Goal: Transaction & Acquisition: Purchase product/service

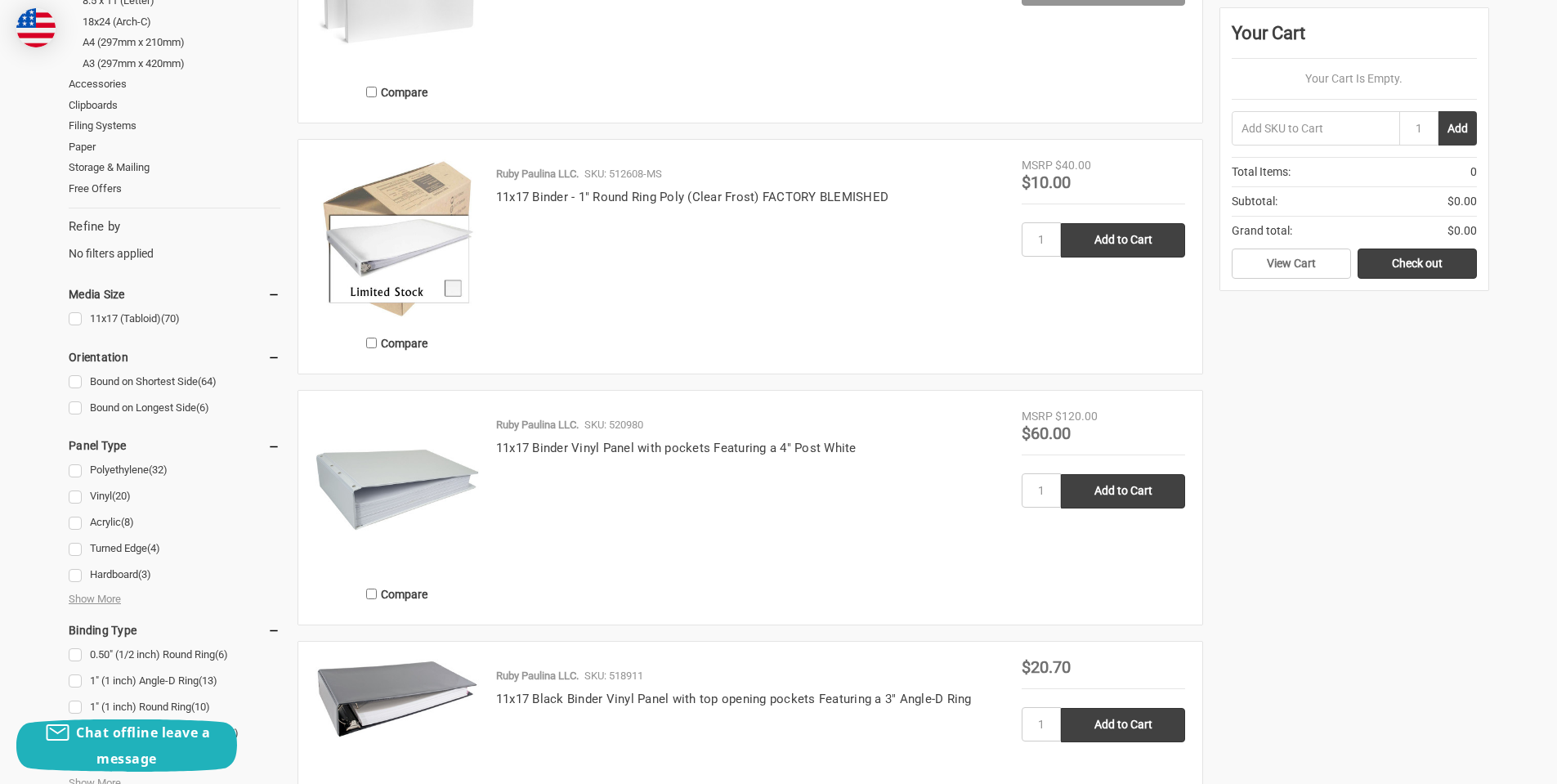
scroll to position [490, 0]
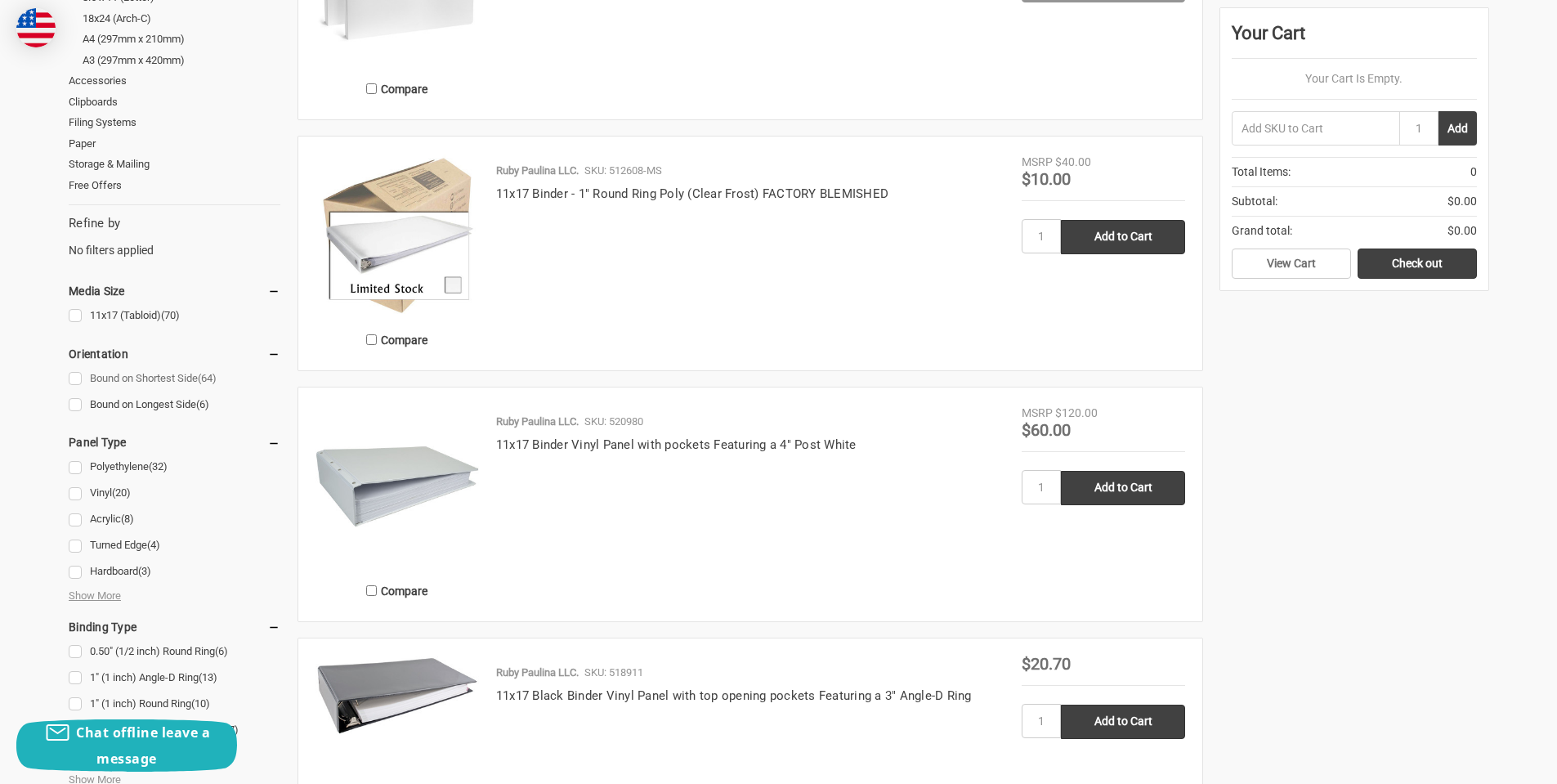
click at [78, 376] on link "Bound on Shortest Side (64)" at bounding box center [174, 378] width 212 height 22
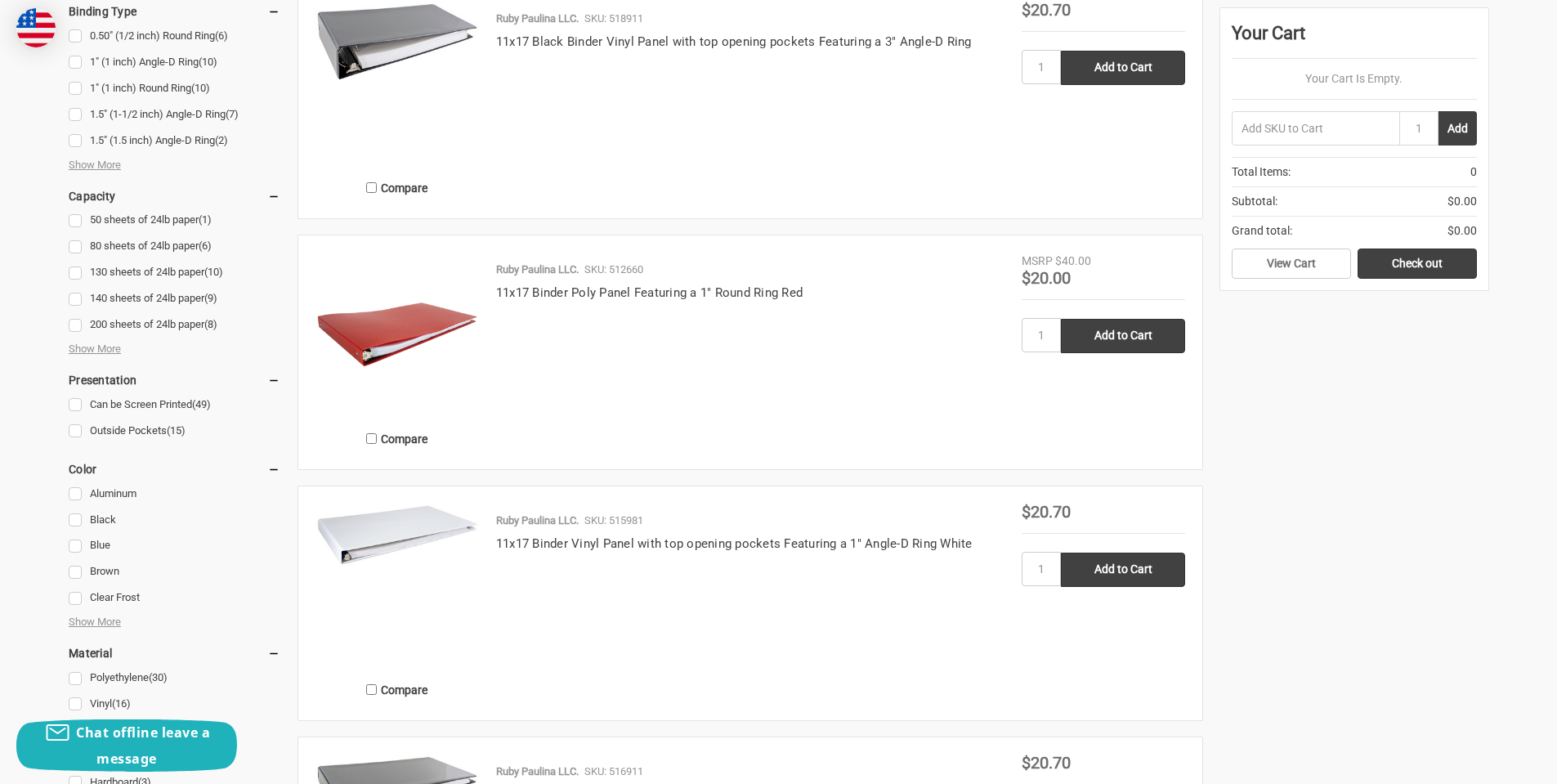
scroll to position [1226, 0]
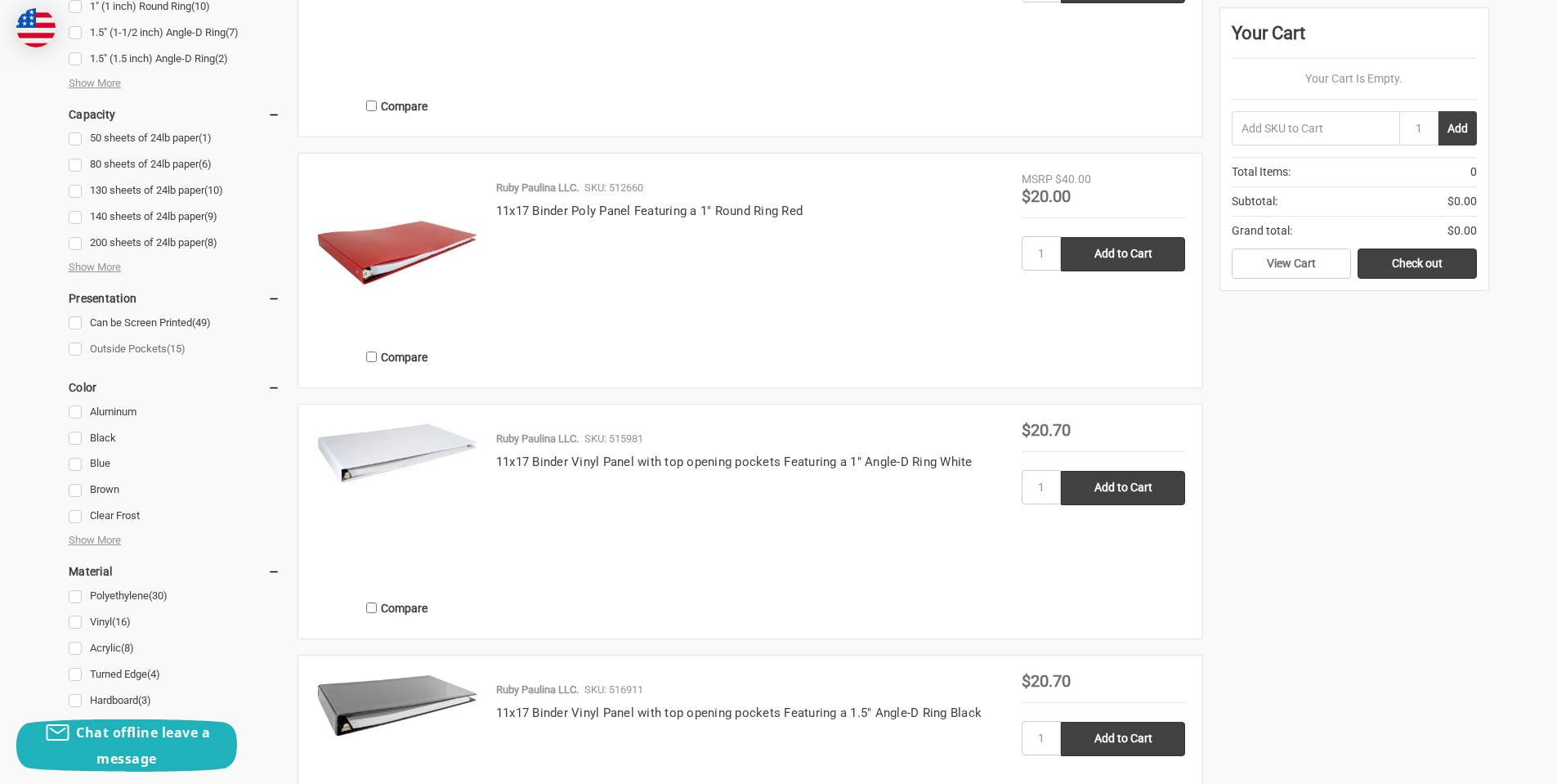
click at [73, 353] on link "Outside Pockets (15)" at bounding box center [174, 349] width 212 height 22
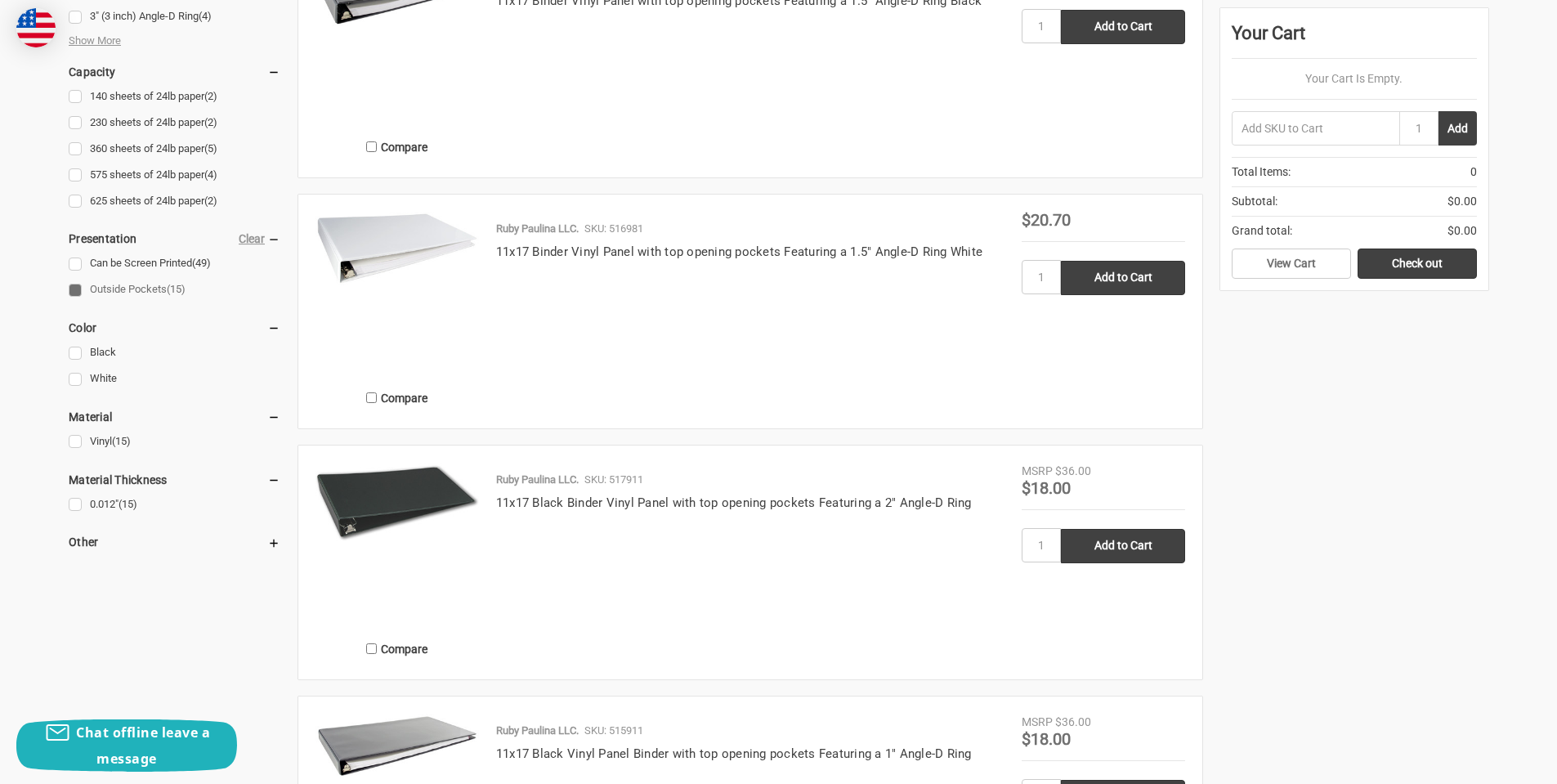
scroll to position [1226, 0]
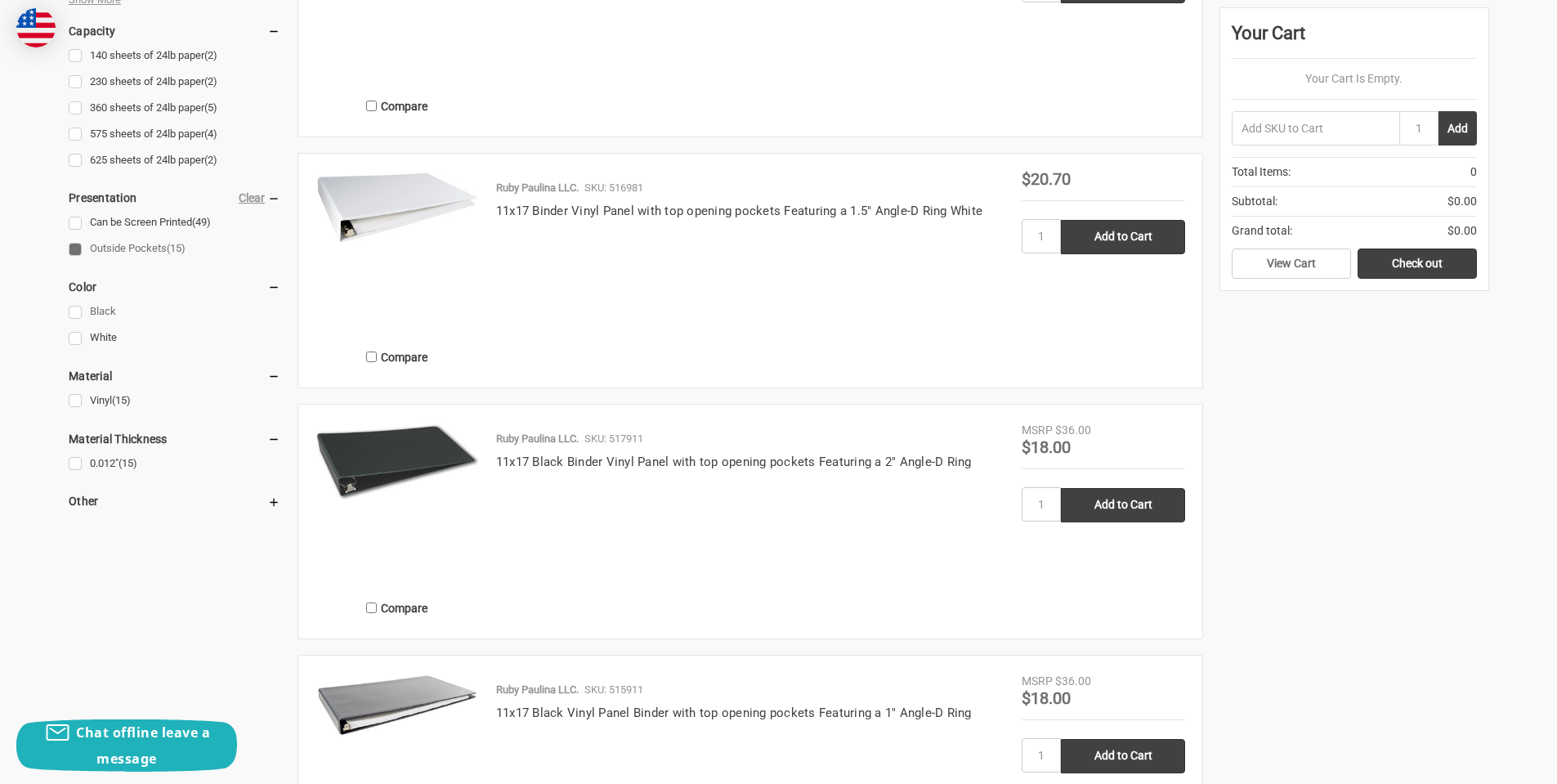
click at [79, 307] on link "Black" at bounding box center [174, 311] width 212 height 22
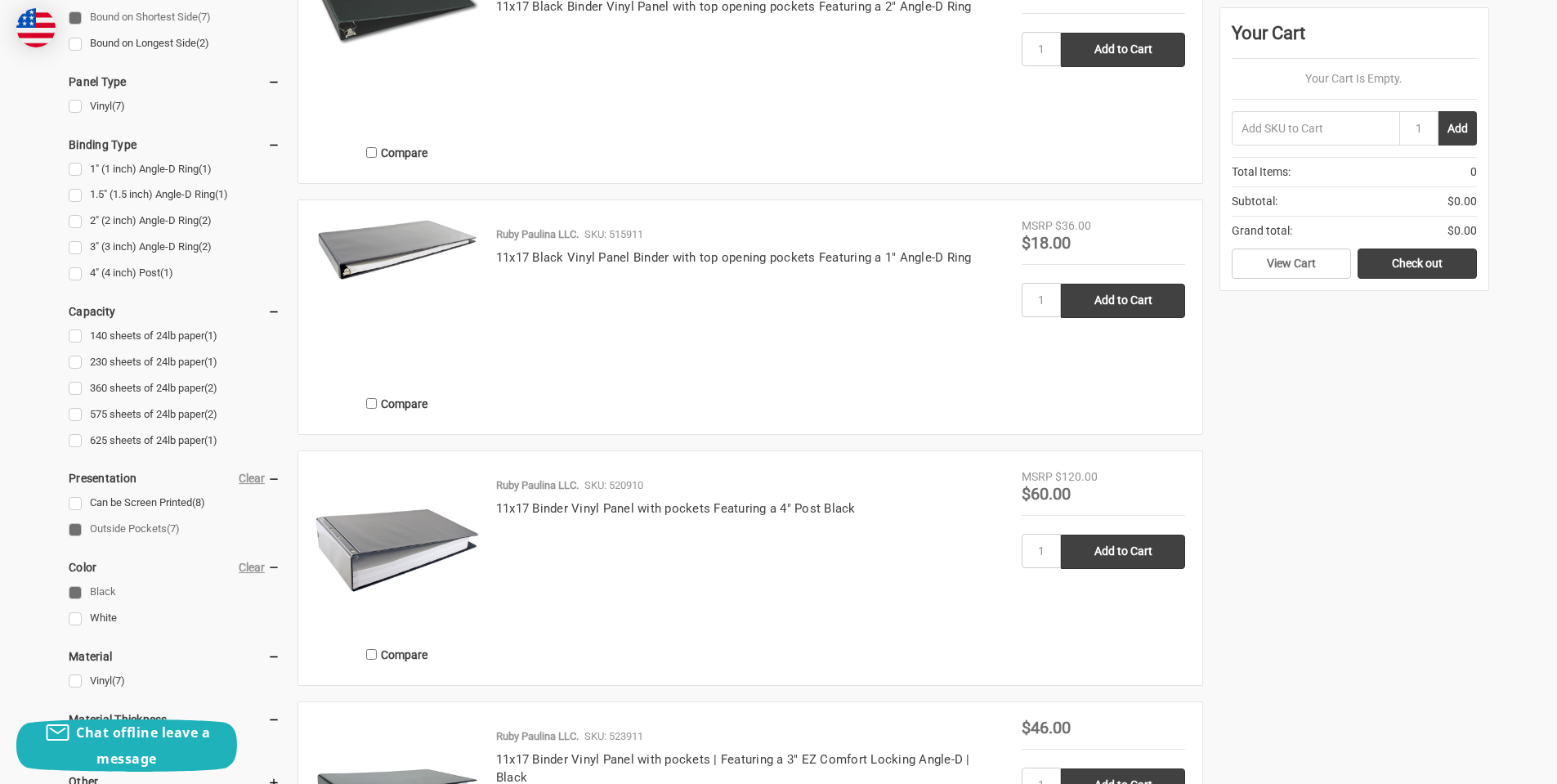
scroll to position [899, 0]
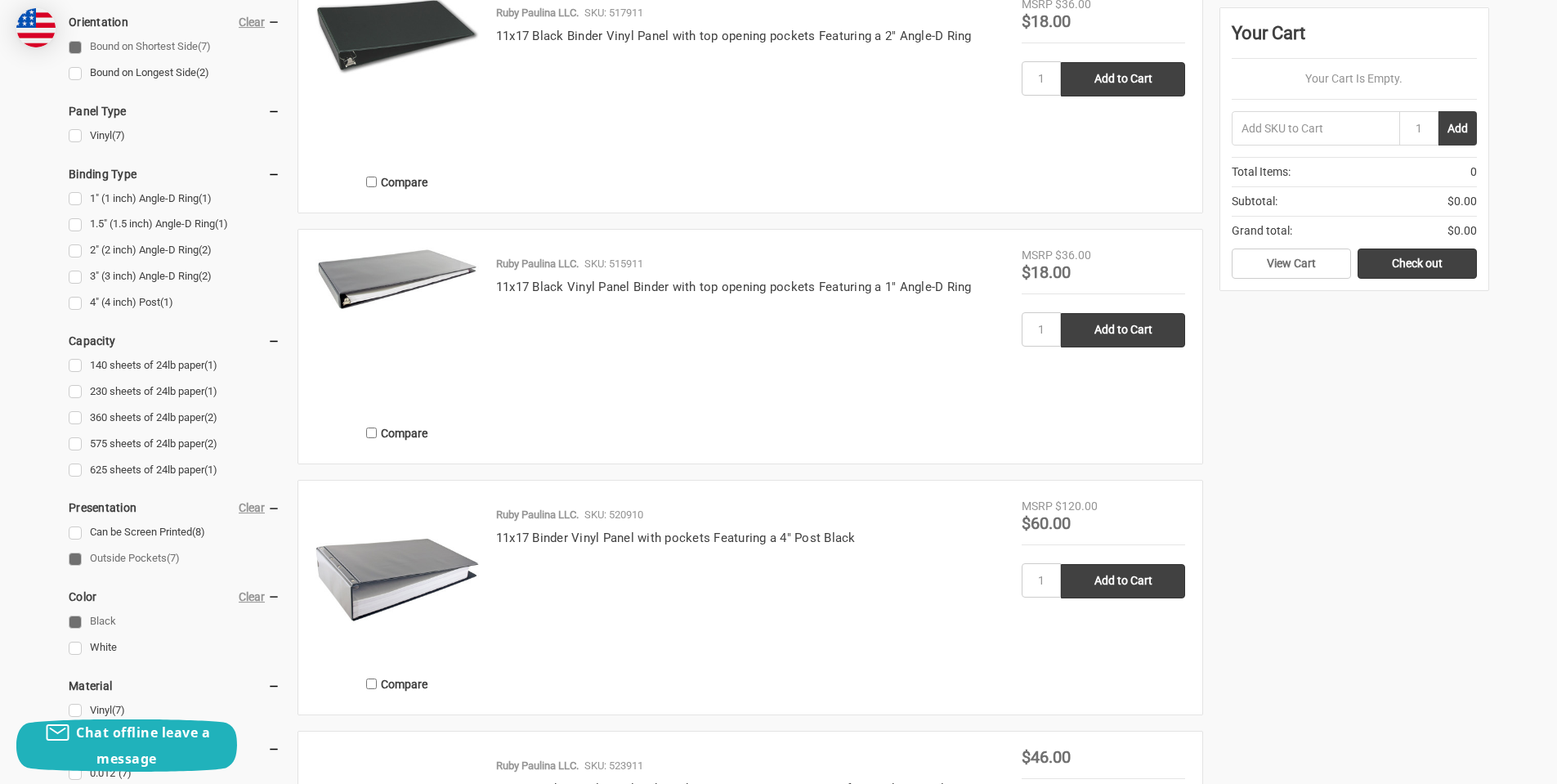
click at [423, 268] on img at bounding box center [397, 279] width 163 height 65
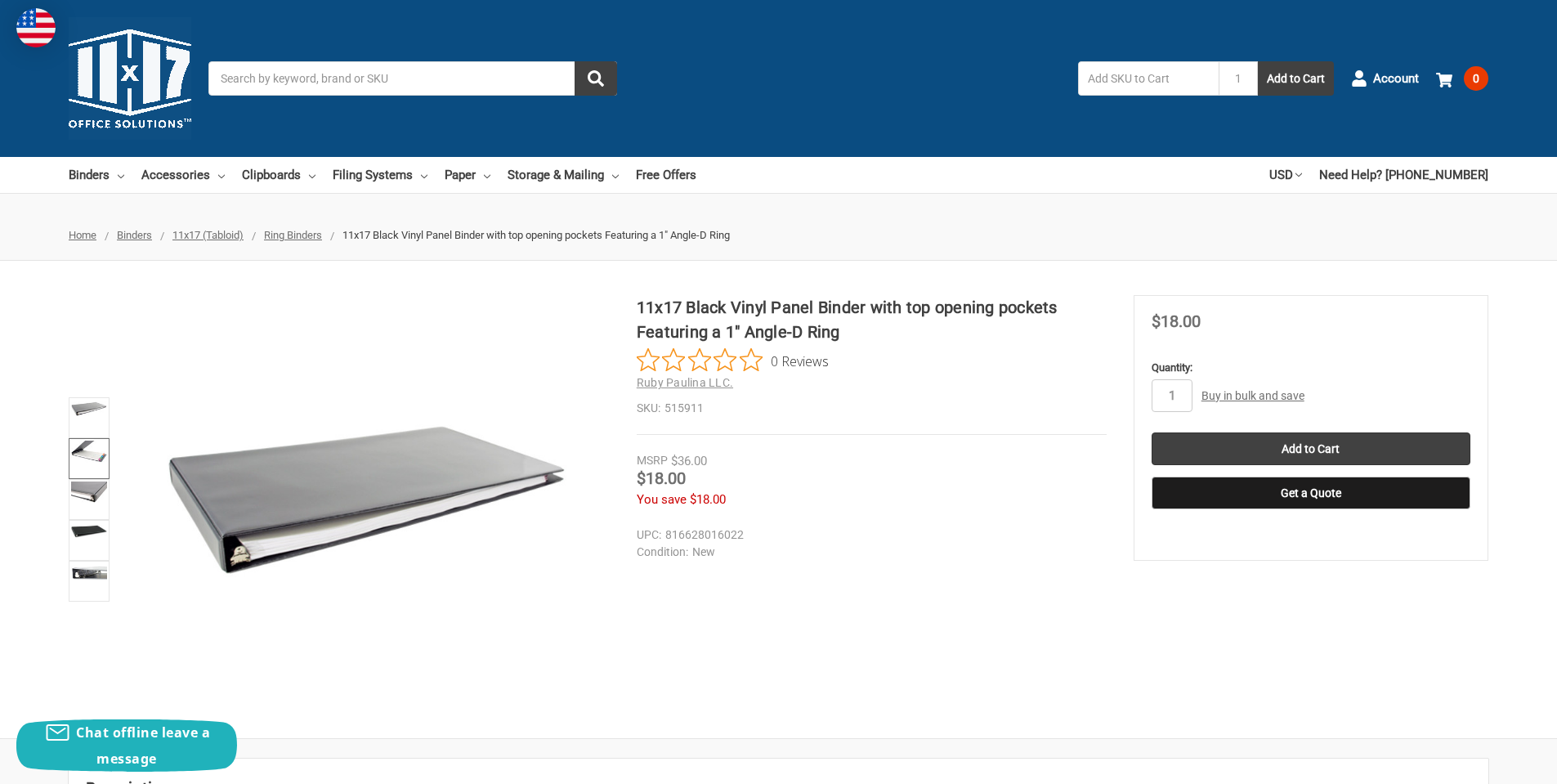
click at [98, 460] on img at bounding box center [89, 451] width 36 height 22
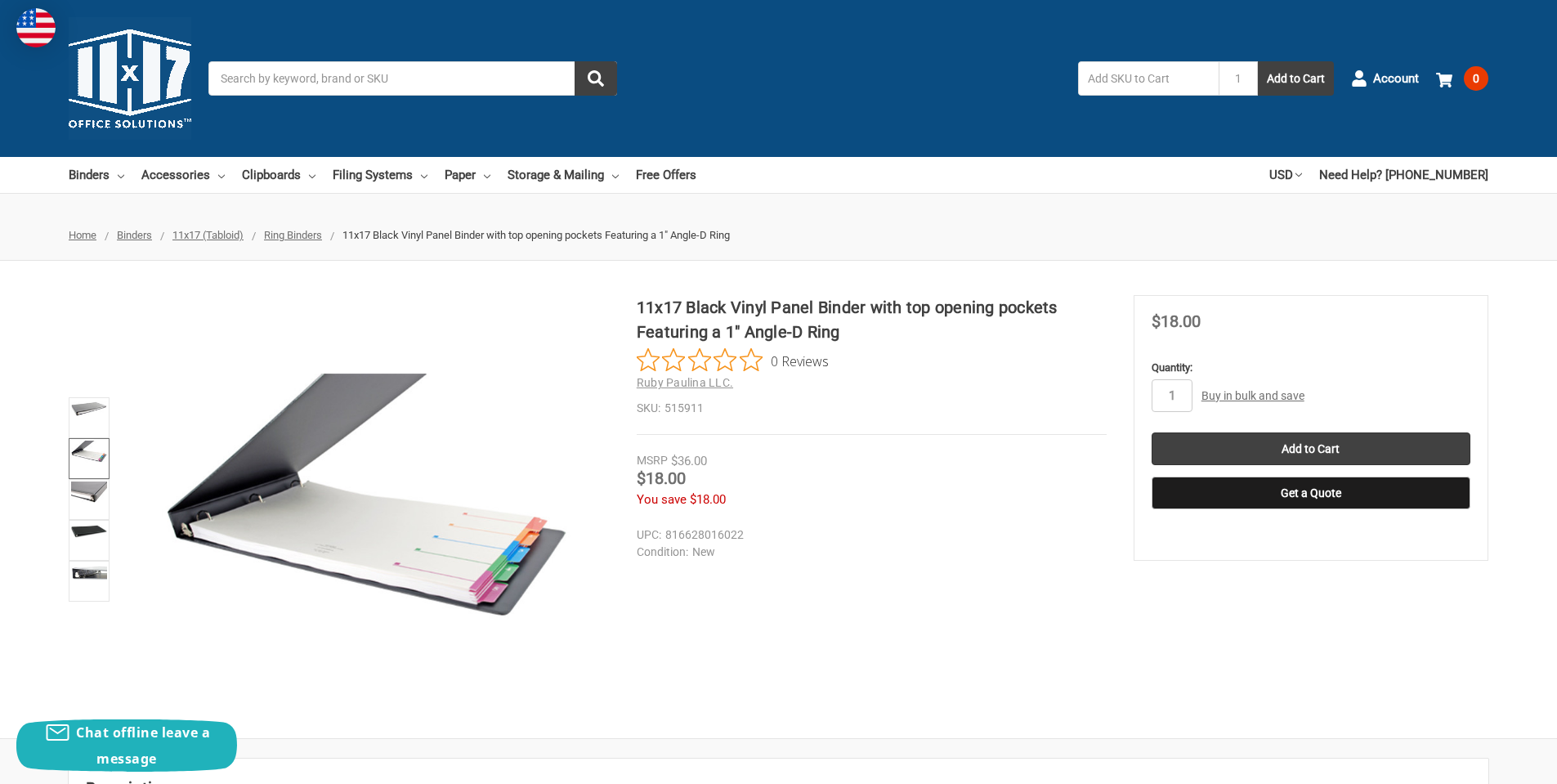
click at [93, 455] on img at bounding box center [89, 451] width 36 height 22
click at [91, 402] on img at bounding box center [89, 408] width 36 height 14
